Goal: Transaction & Acquisition: Register for event/course

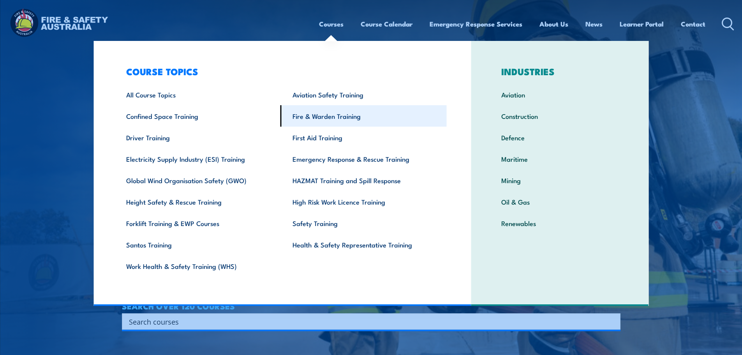
click at [298, 115] on link "Fire & Warden Training" at bounding box center [364, 115] width 166 height 21
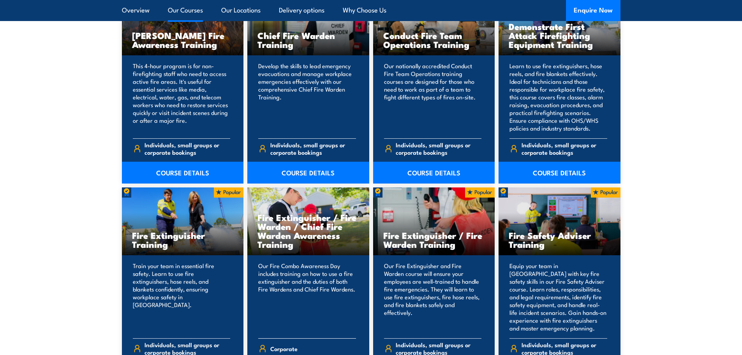
scroll to position [740, 0]
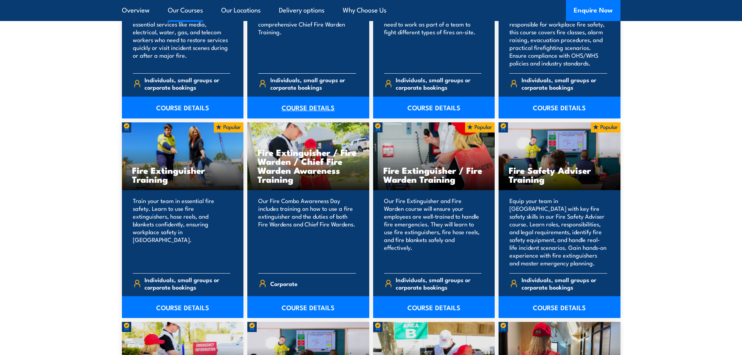
click at [332, 108] on link "COURSE DETAILS" at bounding box center [308, 108] width 122 height 22
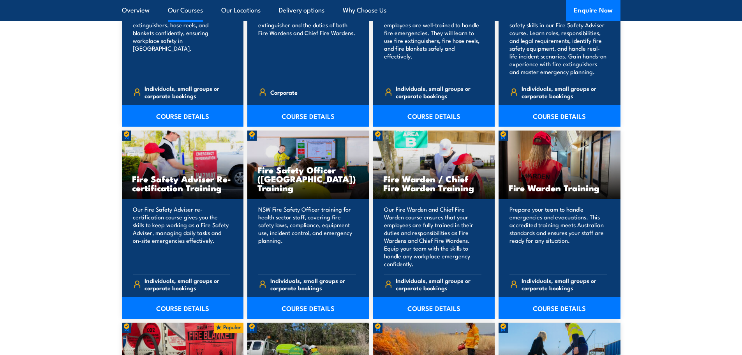
scroll to position [935, 0]
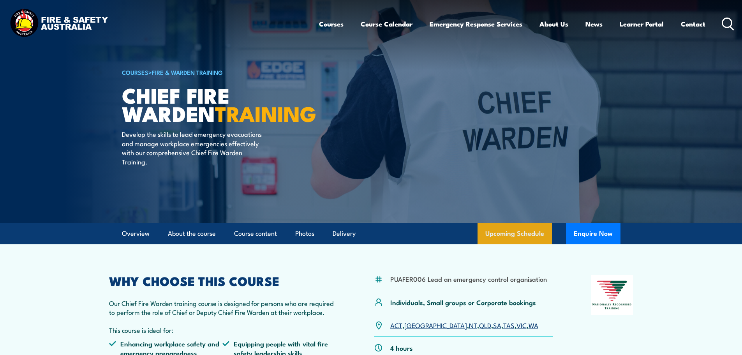
click at [506, 227] on link "Upcoming Schedule" at bounding box center [515, 233] width 74 height 21
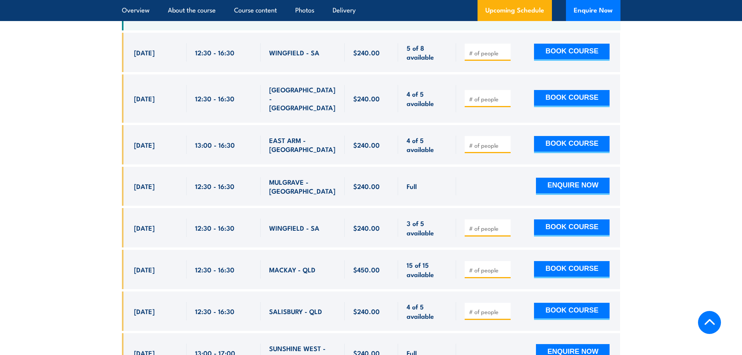
scroll to position [1662, 0]
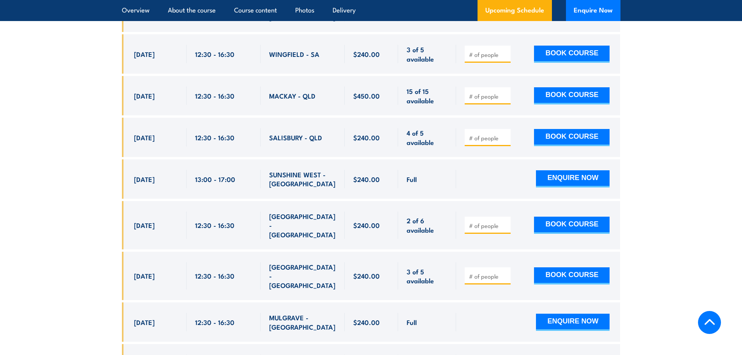
click at [475, 272] on input "number" at bounding box center [488, 276] width 39 height 8
type input "1"
click at [554, 267] on button "BOOK COURSE" at bounding box center [572, 275] width 76 height 17
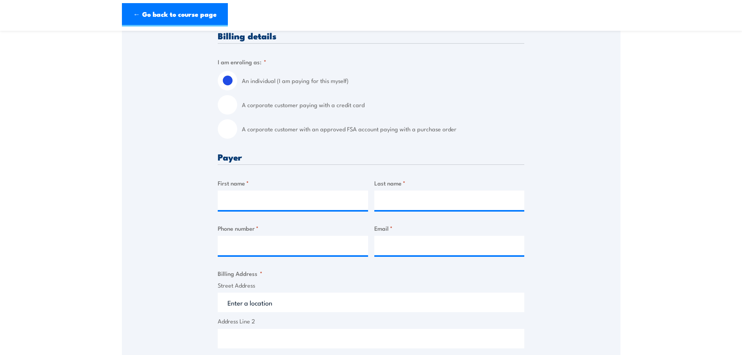
scroll to position [195, 0]
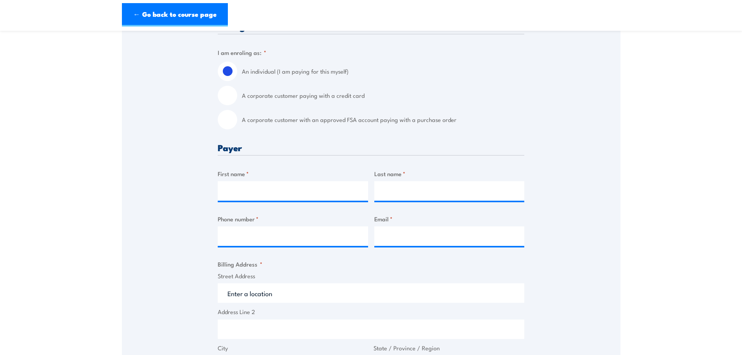
click at [268, 115] on label "A corporate customer with an approved FSA account paying with a purchase order" at bounding box center [383, 119] width 282 height 19
click at [237, 115] on input "A corporate customer with an approved FSA account paying with a purchase order" at bounding box center [227, 119] width 19 height 19
radio input "true"
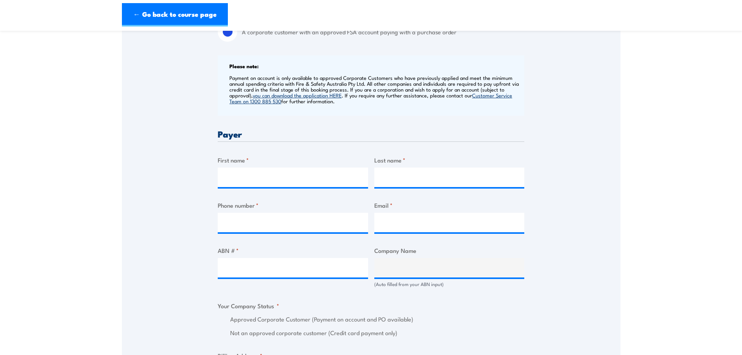
scroll to position [351, 0]
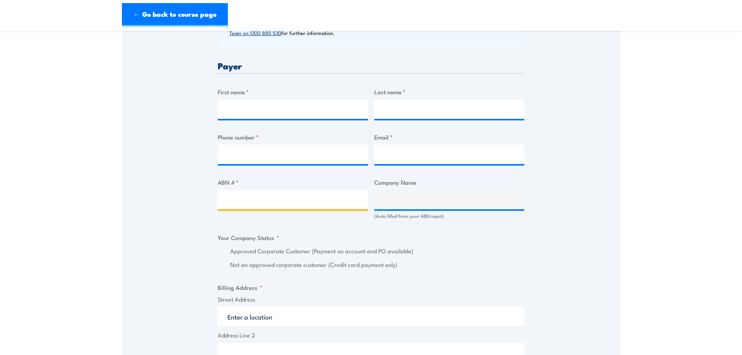
click at [235, 196] on input "ABN # *" at bounding box center [293, 199] width 150 height 19
paste input "90 601 658 066"
type input "90 601 658 066"
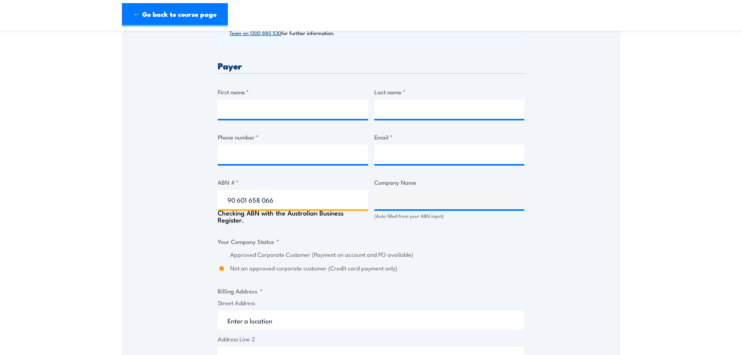
type input "ABERGELDIE PIPELINE RENEWALS PTY LTD"
radio input "true"
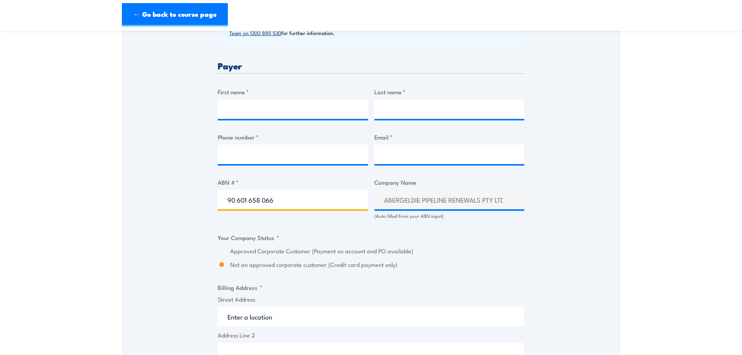
type input "90 601 658 066"
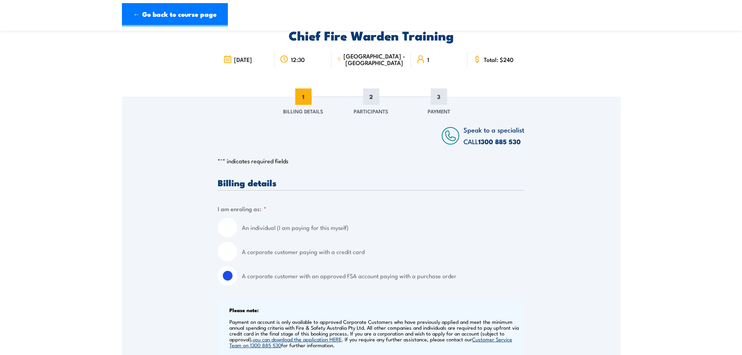
scroll to position [0, 0]
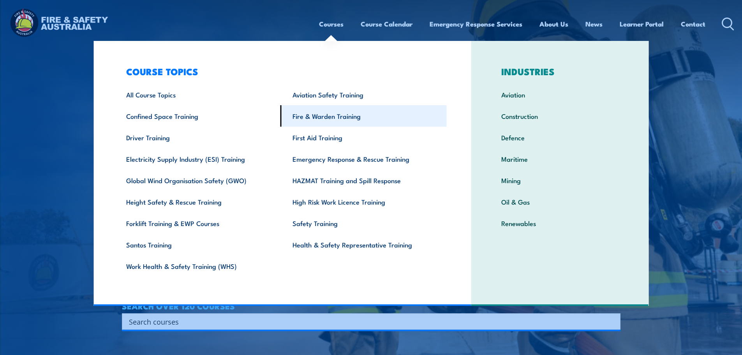
click at [316, 115] on link "Fire & Warden Training" at bounding box center [364, 115] width 166 height 21
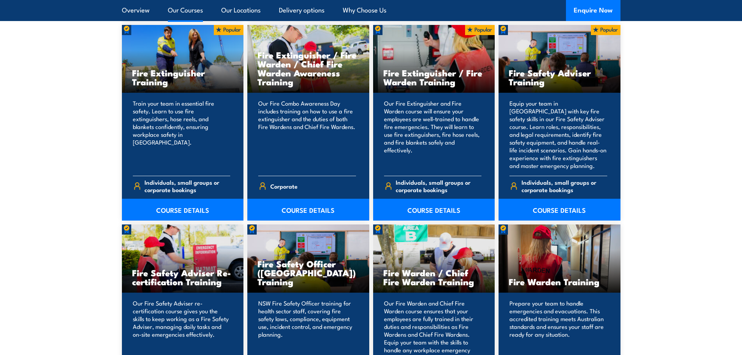
scroll to position [857, 0]
